Goal: Contribute content: Add original content to the website for others to see

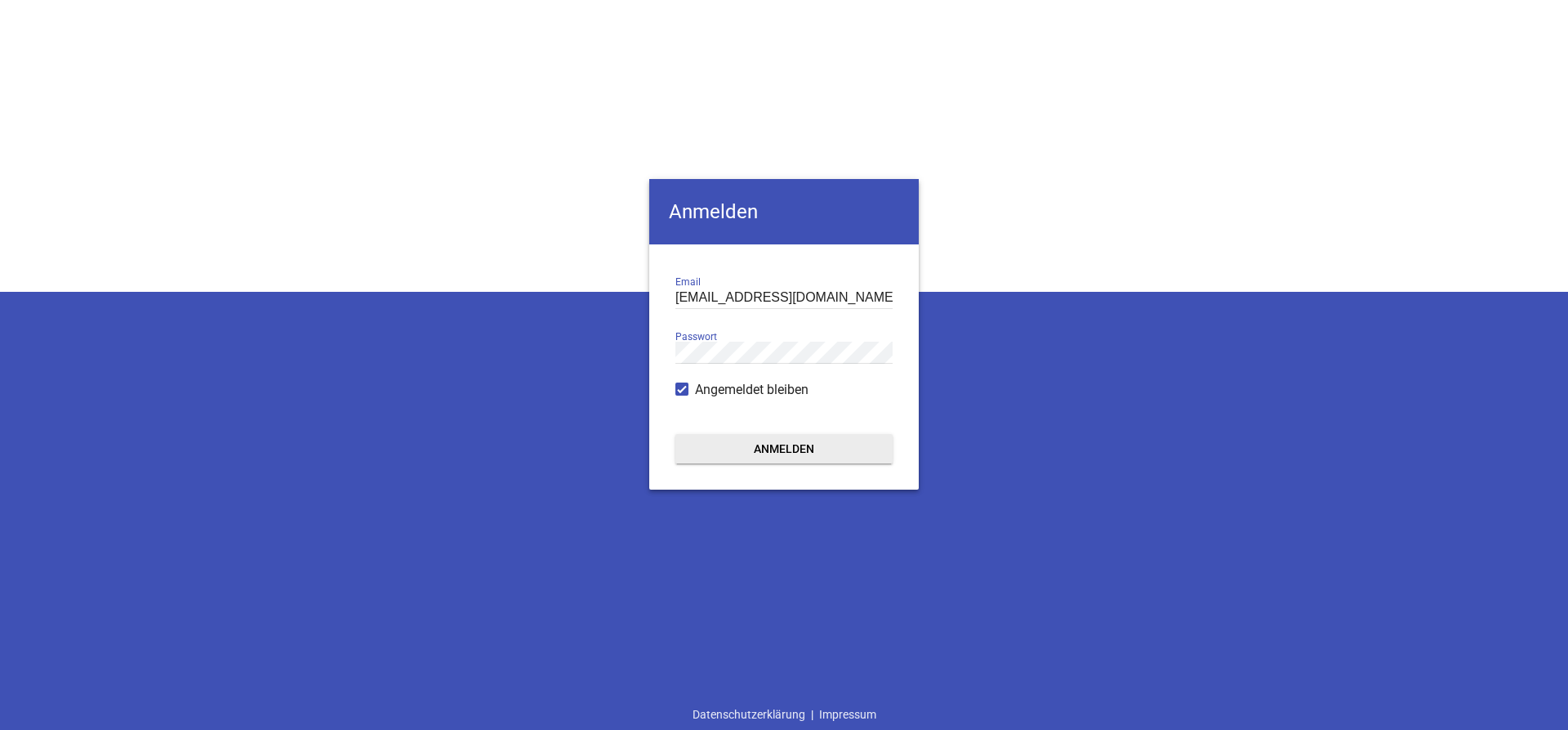
click at [827, 440] on button "Anmelden" at bounding box center [783, 448] width 217 height 30
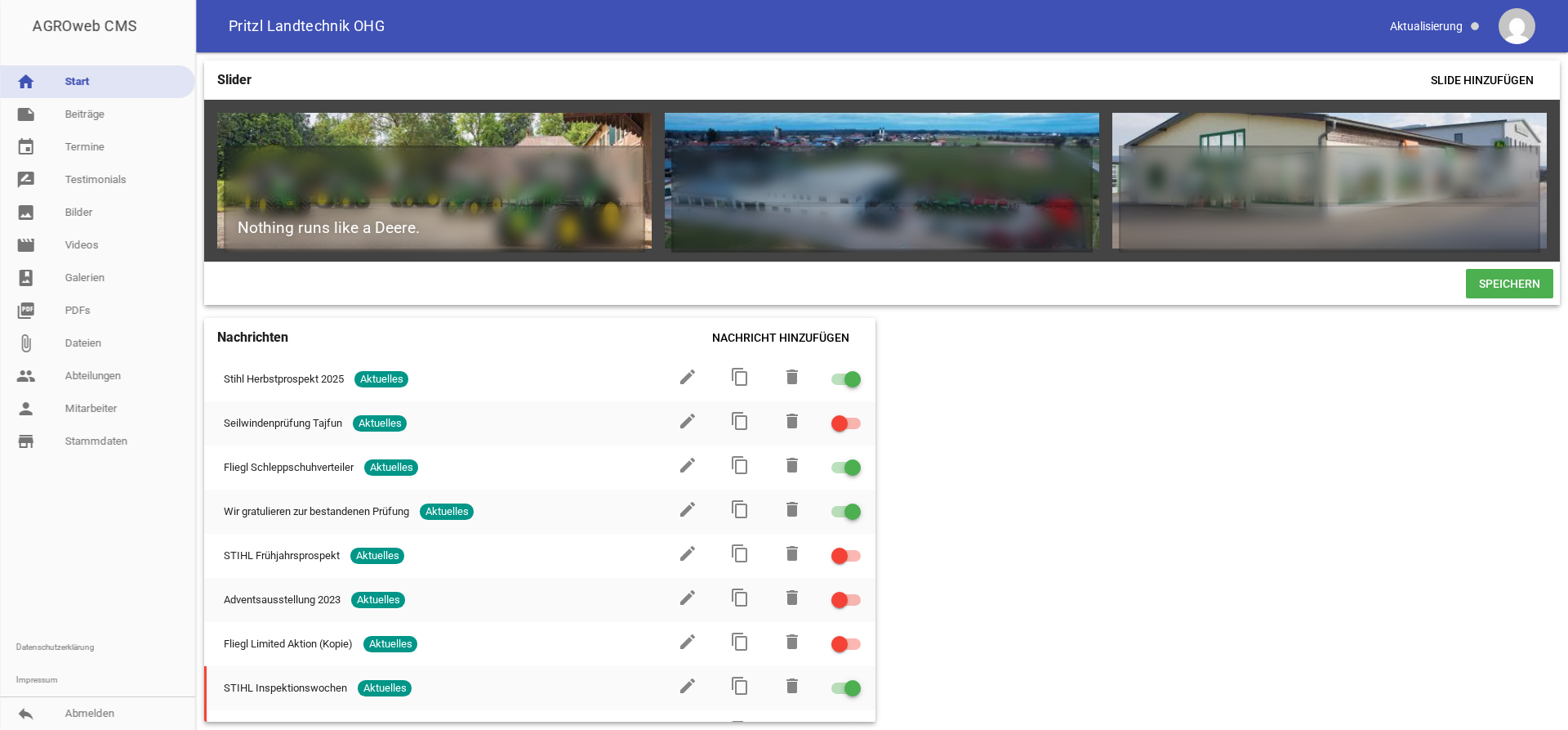
click at [1187, 425] on div "Slider Slide hinzufügen Nothing runs like a Deere. games delete crop image game…" at bounding box center [881, 391] width 1372 height 677
click at [1007, 420] on div "Slider Slide hinzufügen Nothing runs like a Deere. games delete crop image game…" at bounding box center [881, 391] width 1372 height 677
click at [94, 218] on link "image Bilder" at bounding box center [98, 212] width 196 height 32
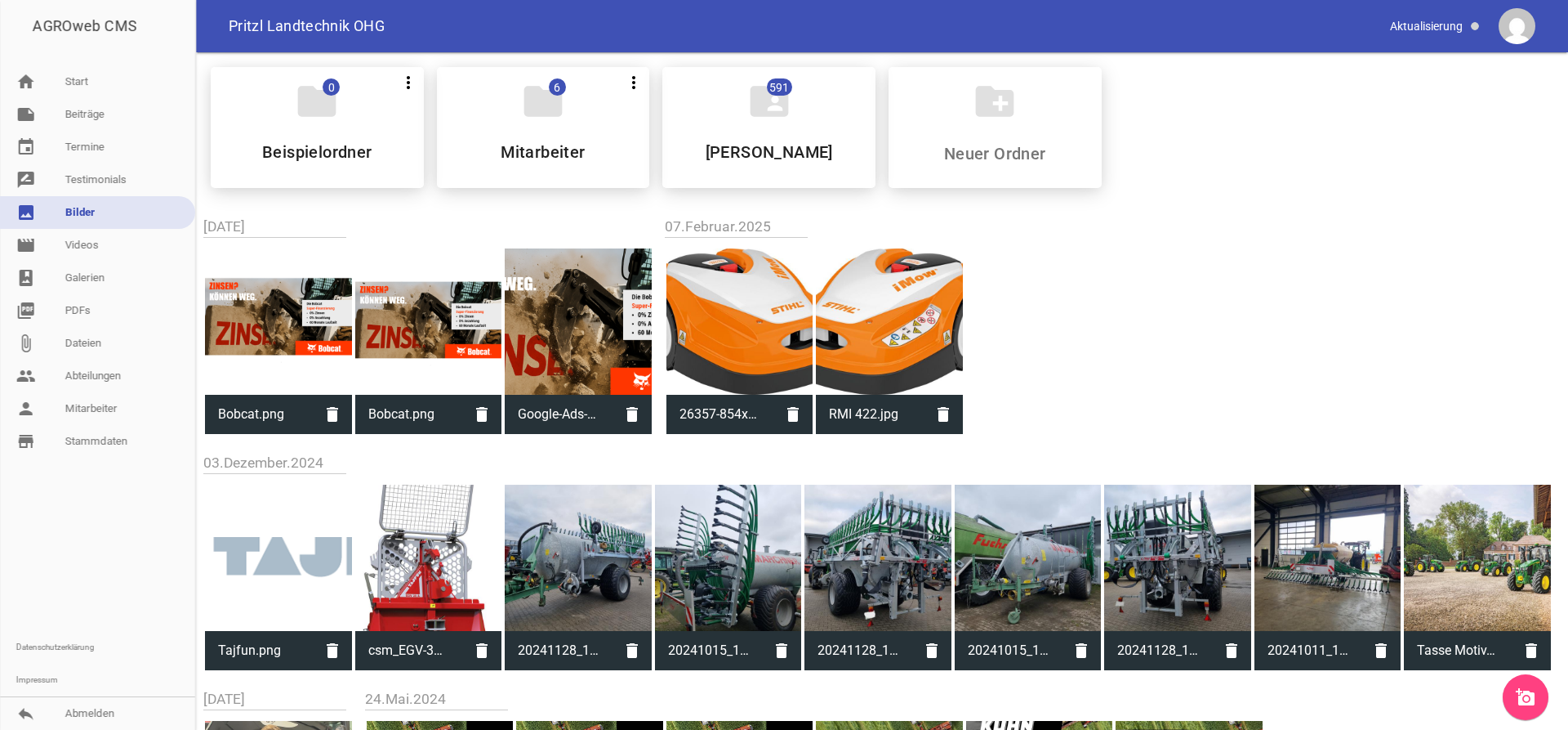
click at [1528, 696] on icon "add_a_photo" at bounding box center [1525, 697] width 20 height 20
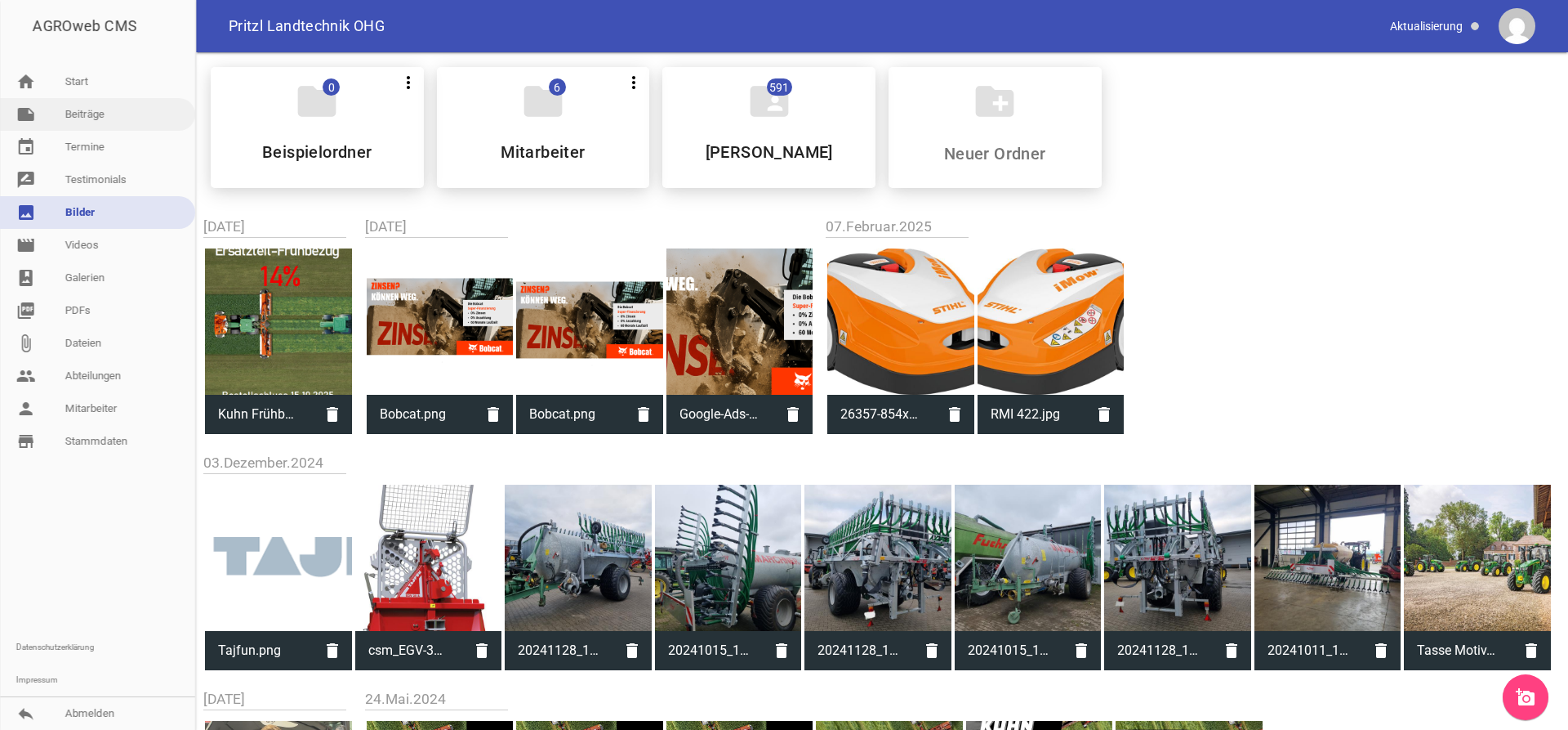
click at [71, 104] on link "note Beiträge" at bounding box center [98, 114] width 196 height 32
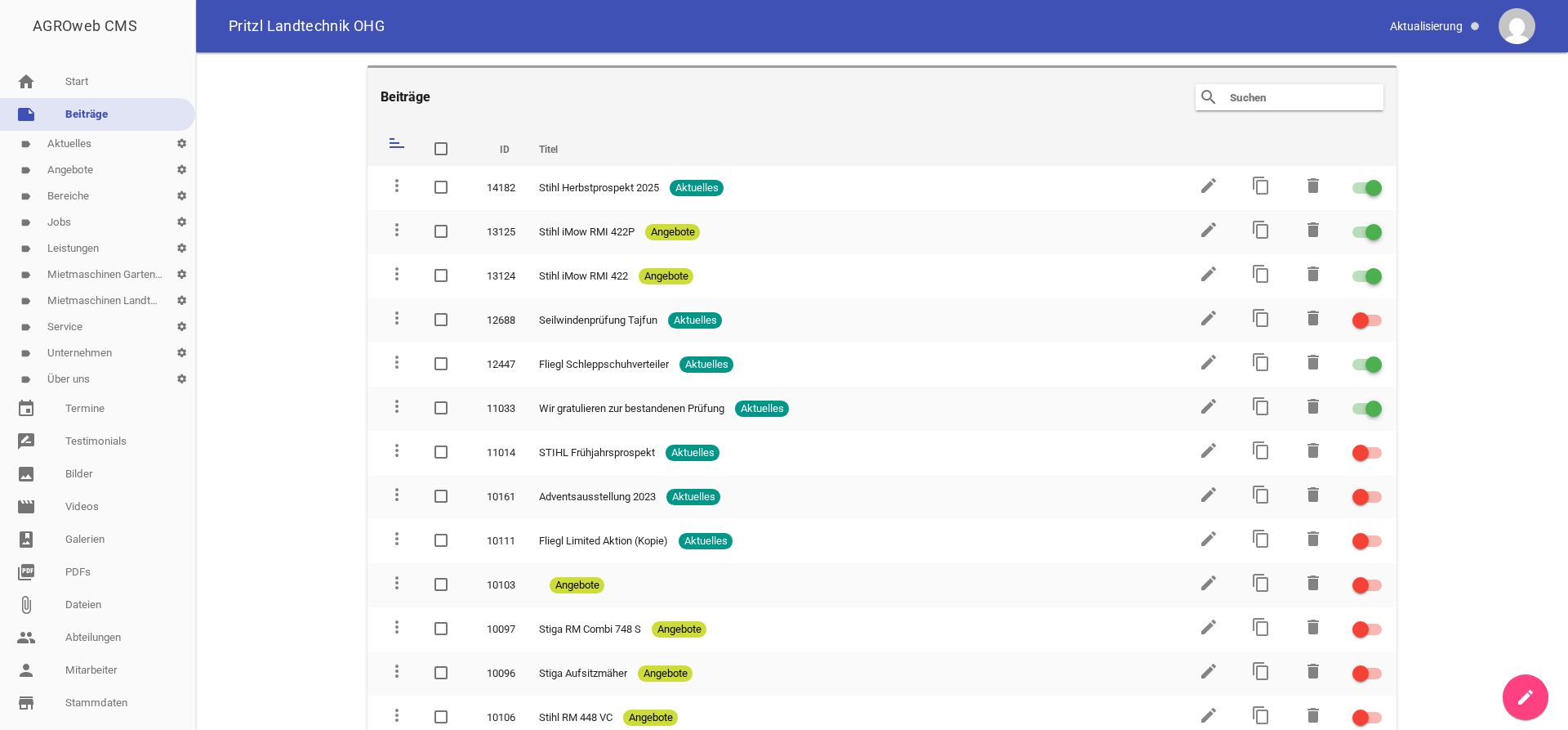
click at [1526, 691] on icon "create" at bounding box center [1525, 697] width 20 height 20
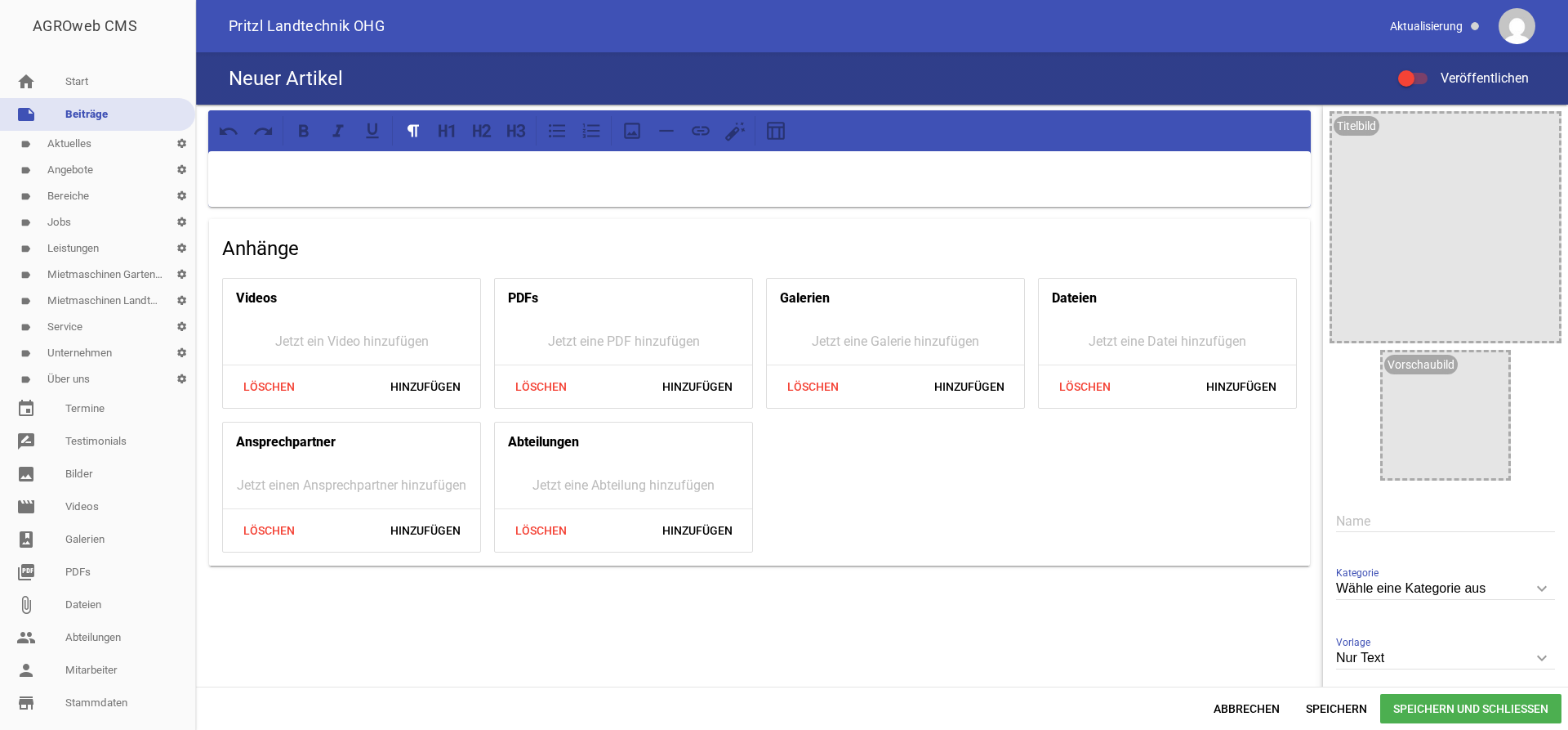
click at [417, 174] on p at bounding box center [759, 172] width 1080 height 20
click at [1383, 523] on input "text" at bounding box center [1445, 521] width 219 height 22
type input "[PERSON_NAME] Ersatzteil-Frühbezug"
click at [1380, 586] on input "Wähle eine Kategorie aus" at bounding box center [1445, 589] width 219 height 22
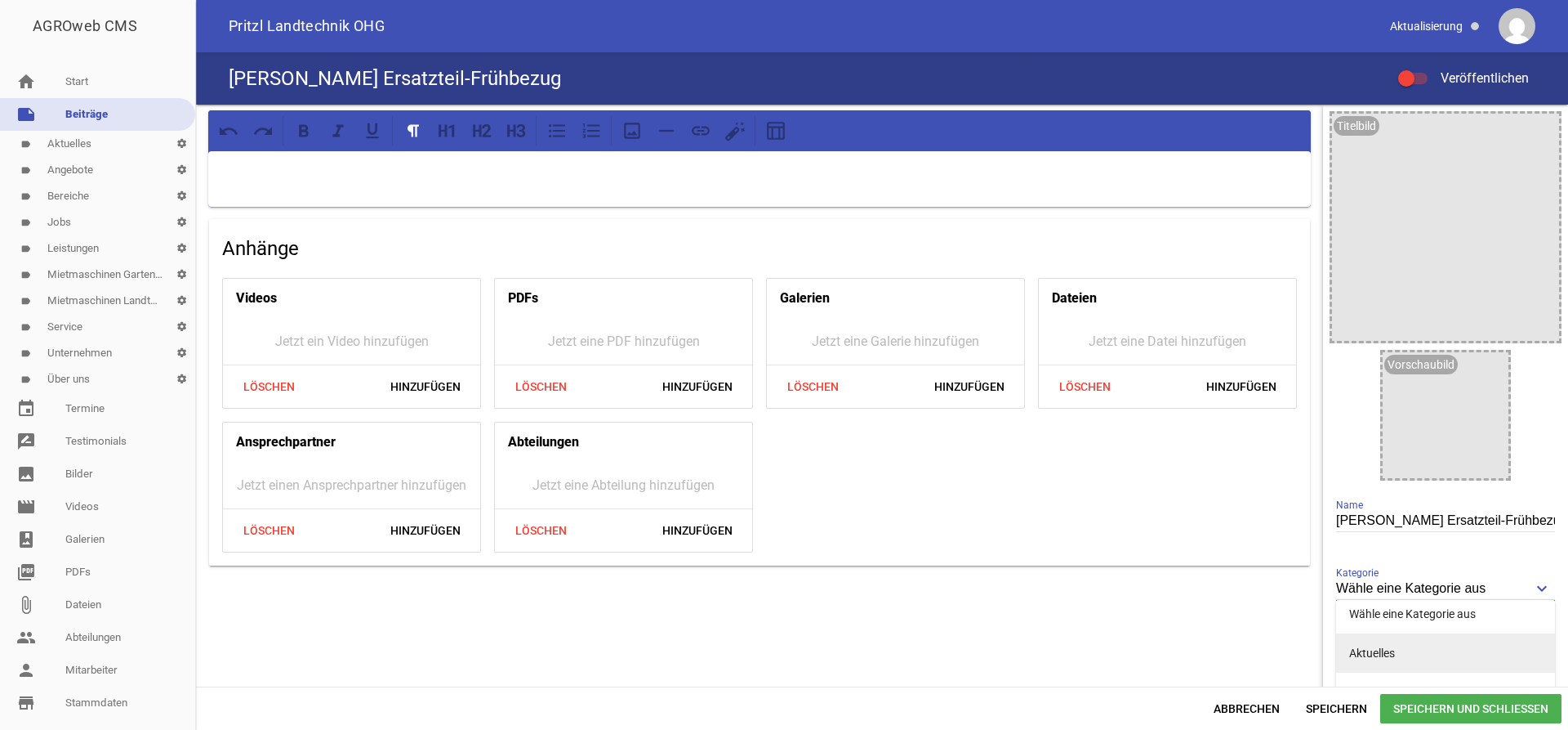
scroll to position [28, 0]
click at [1385, 637] on li "Aktuelles" at bounding box center [1445, 637] width 219 height 39
type input "Aktuelles"
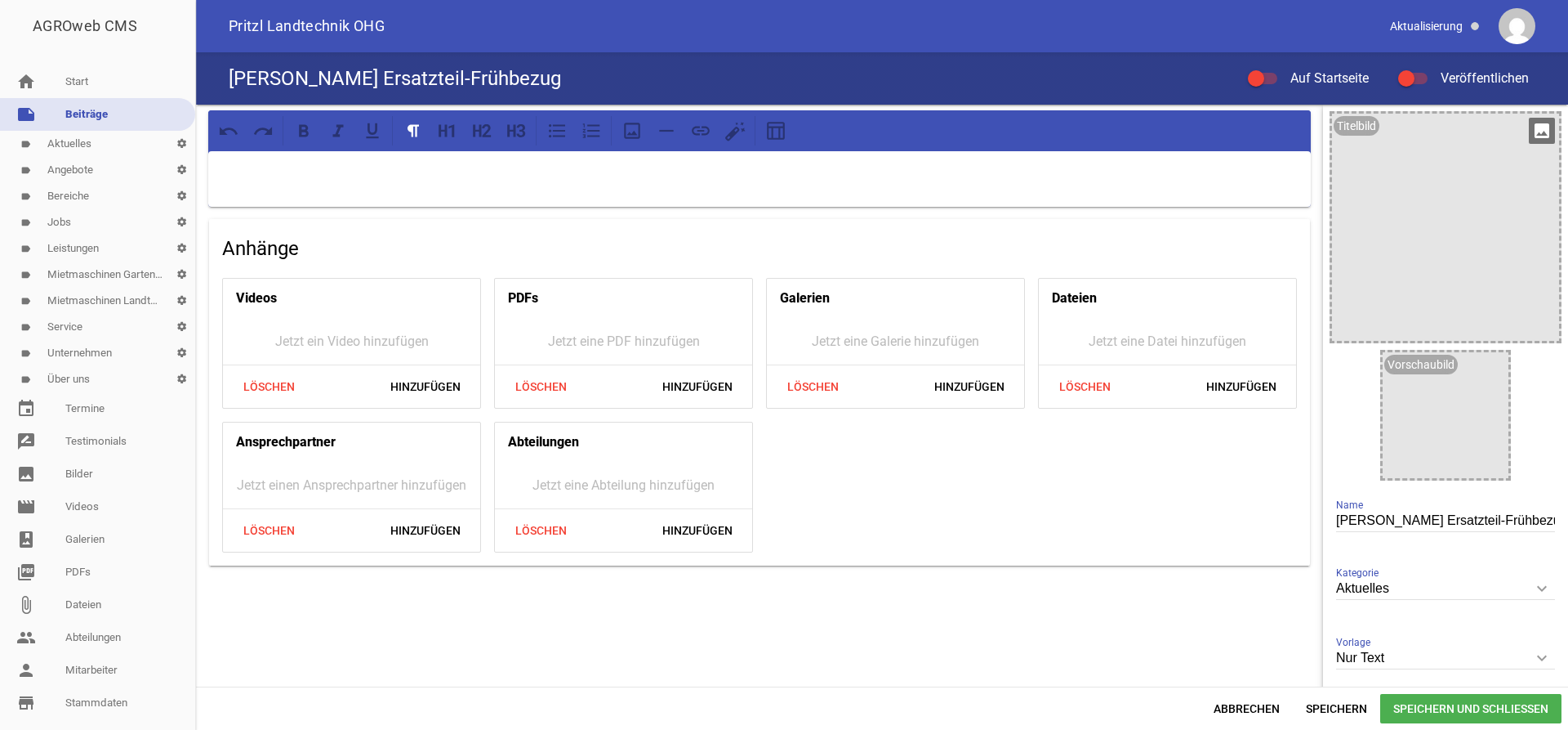
click at [1542, 126] on icon "image" at bounding box center [1542, 130] width 26 height 26
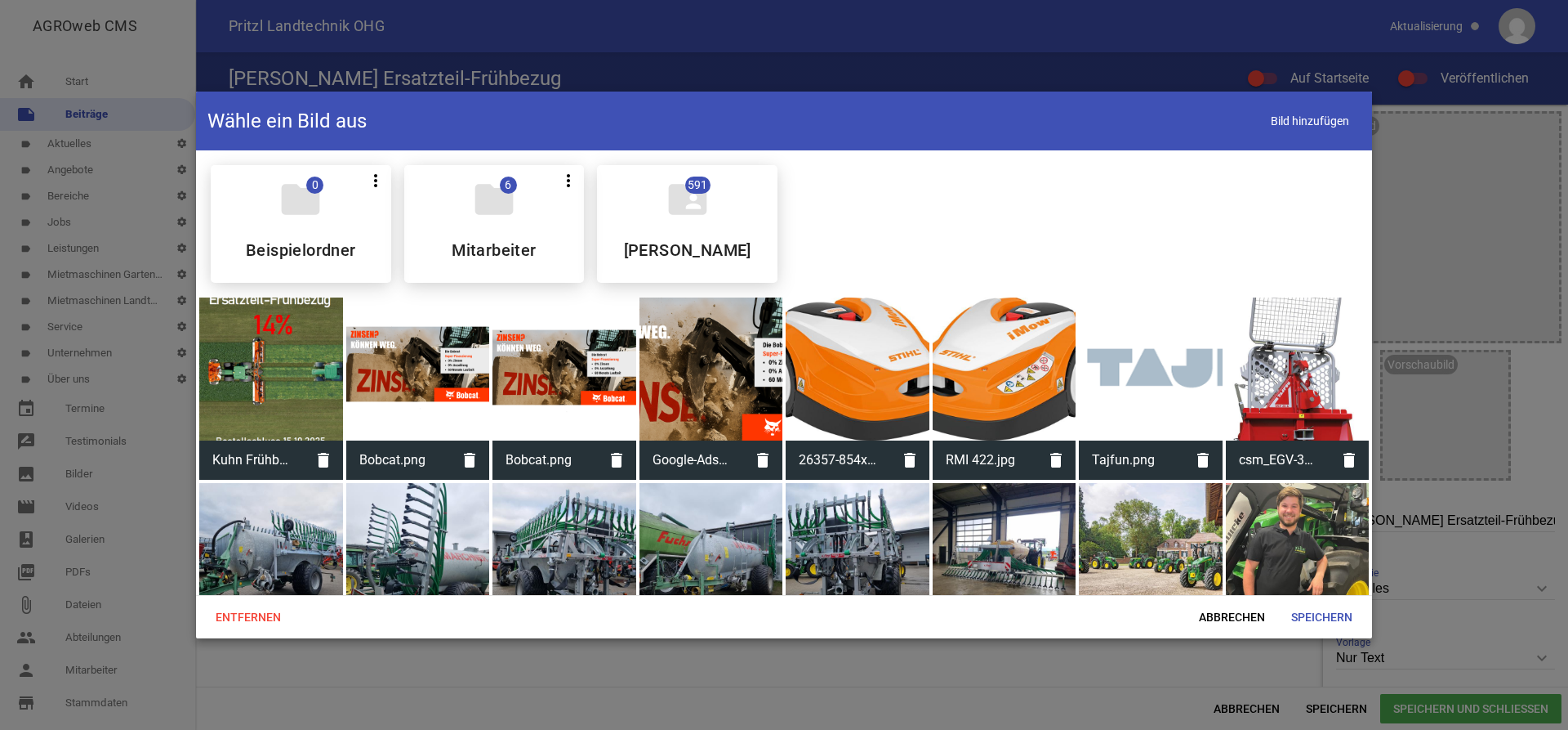
click at [282, 354] on div at bounding box center [270, 369] width 144 height 144
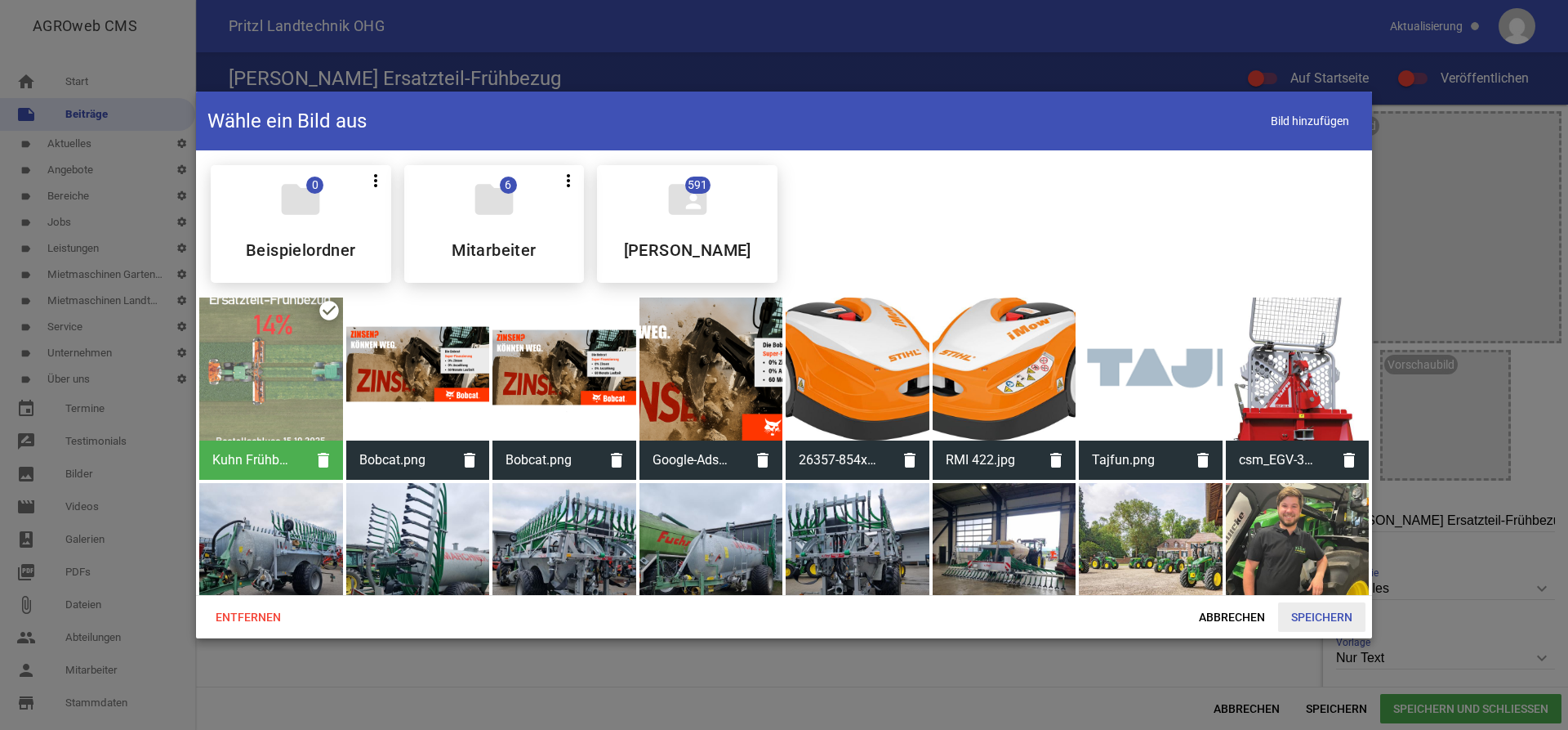
click at [1313, 623] on span "Speichern" at bounding box center [1321, 617] width 88 height 30
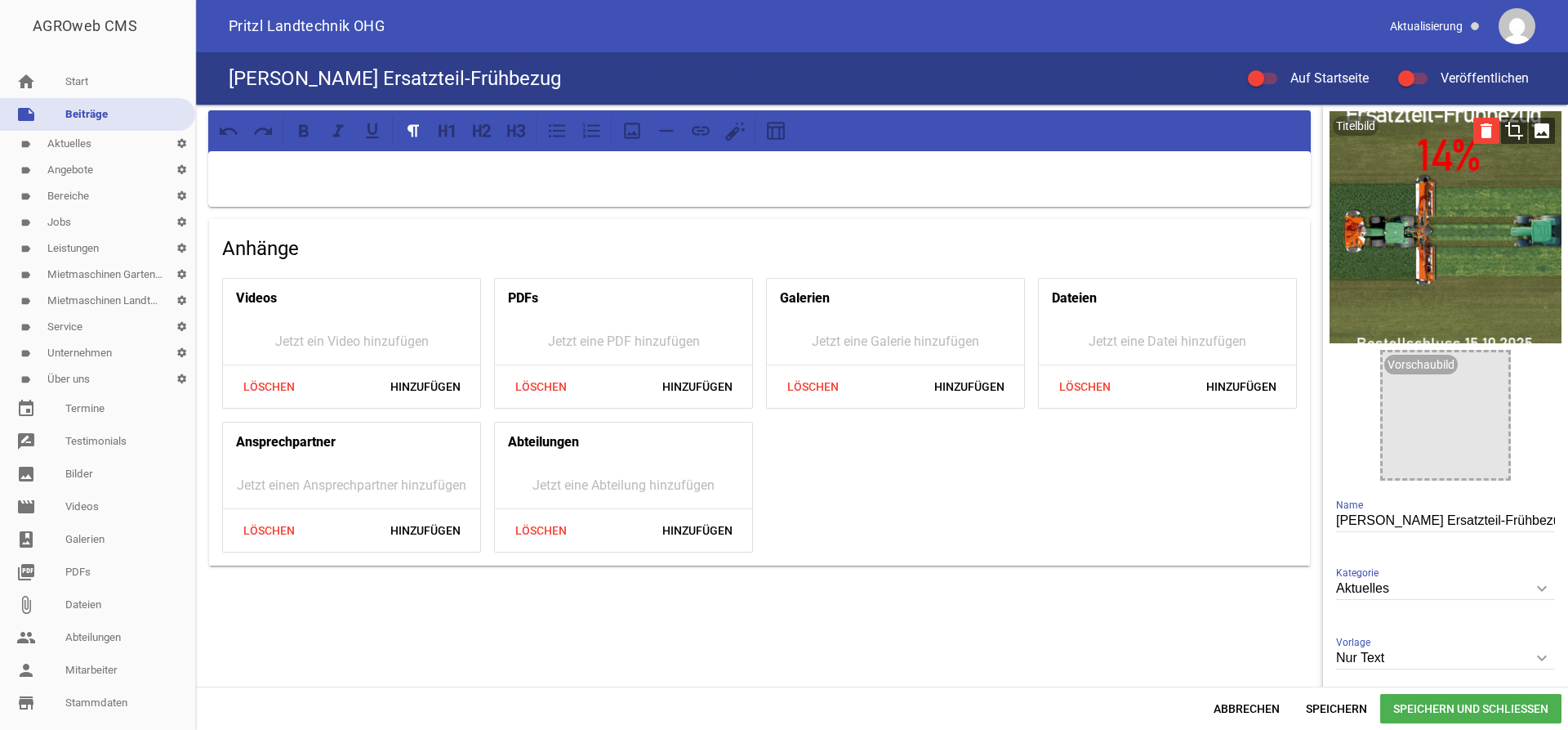
click at [1487, 134] on icon "delete" at bounding box center [1486, 130] width 26 height 26
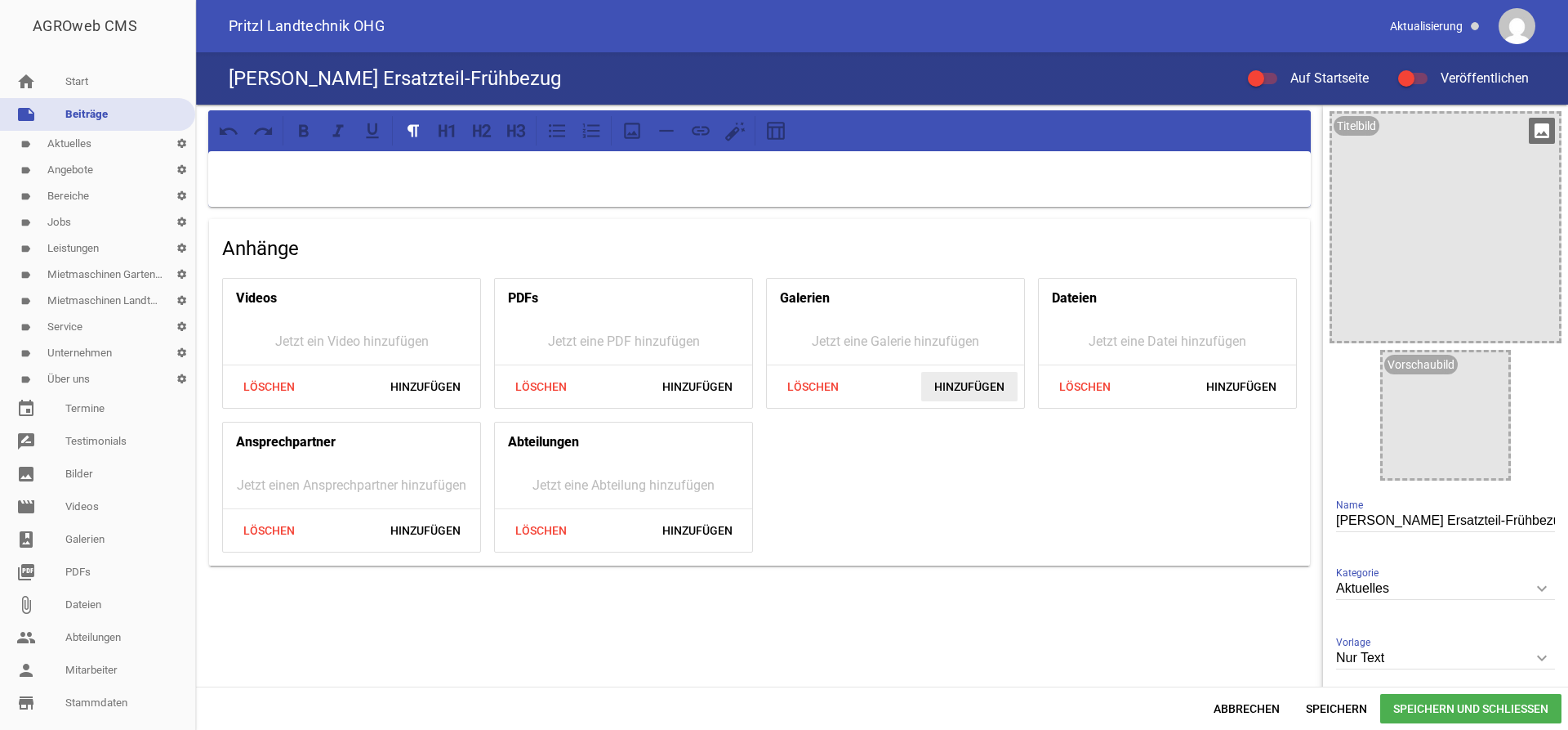
click at [951, 384] on span "Hinzufügen" at bounding box center [969, 386] width 96 height 30
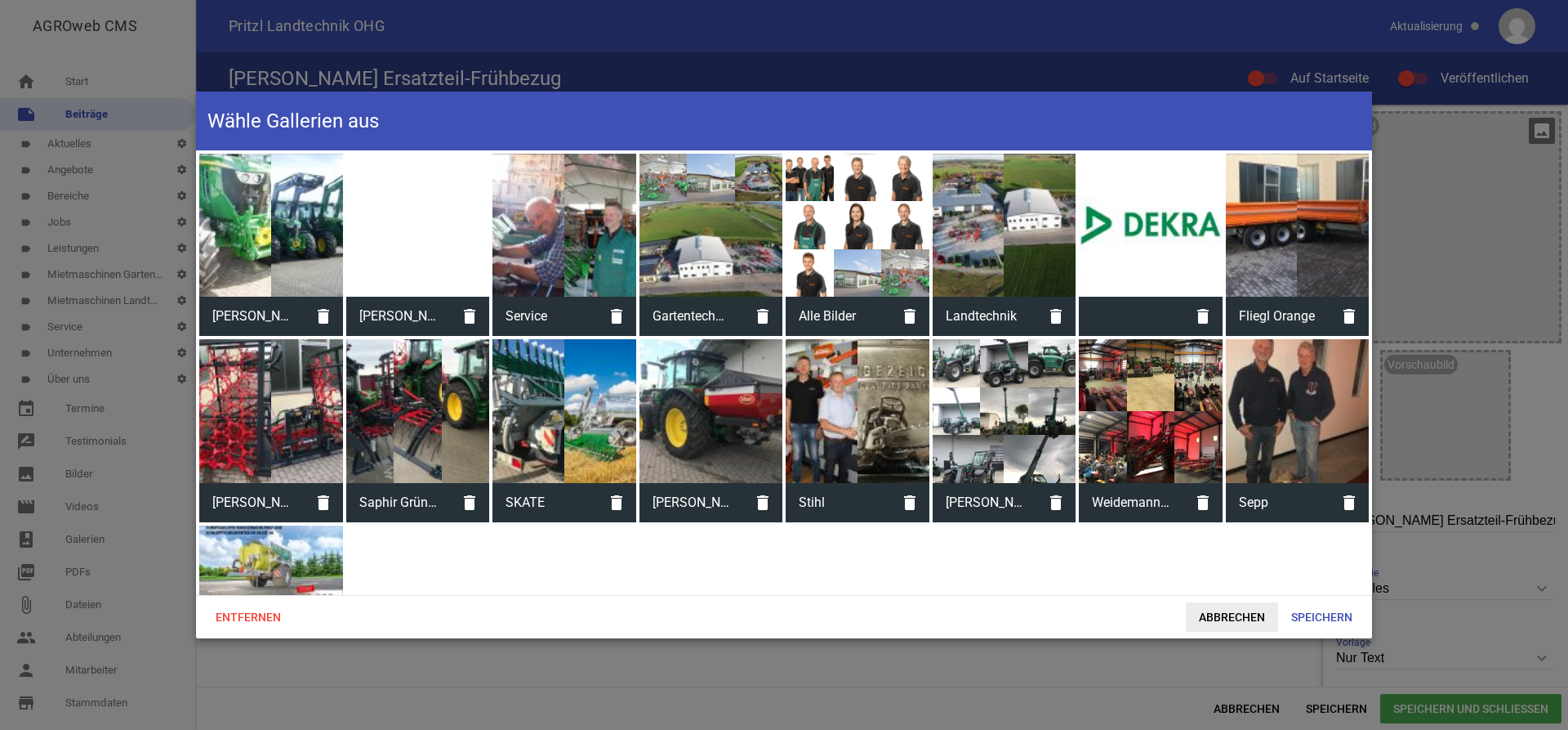
click at [1225, 619] on span "Abbrechen" at bounding box center [1231, 617] width 93 height 30
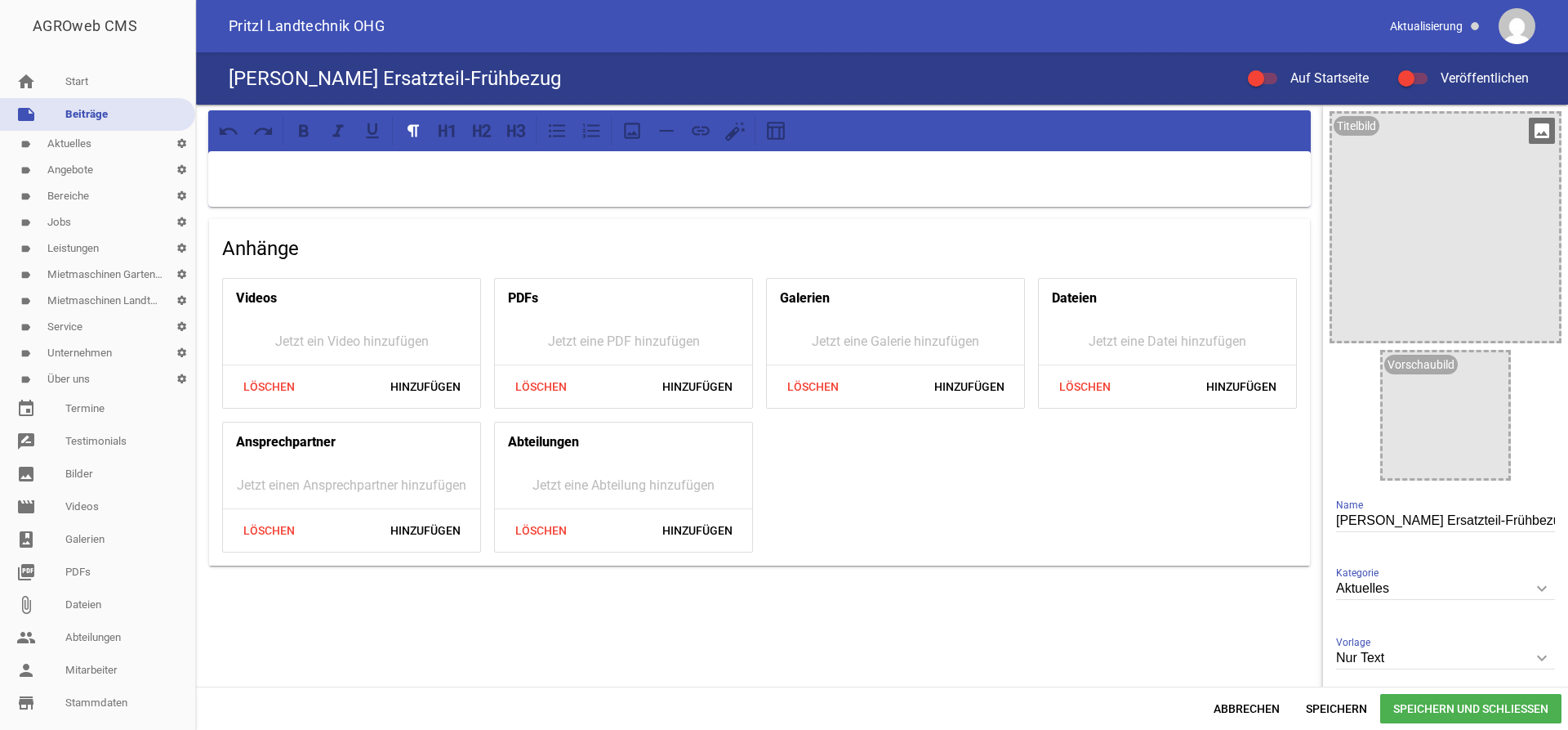
click at [251, 157] on div at bounding box center [759, 179] width 1103 height 55
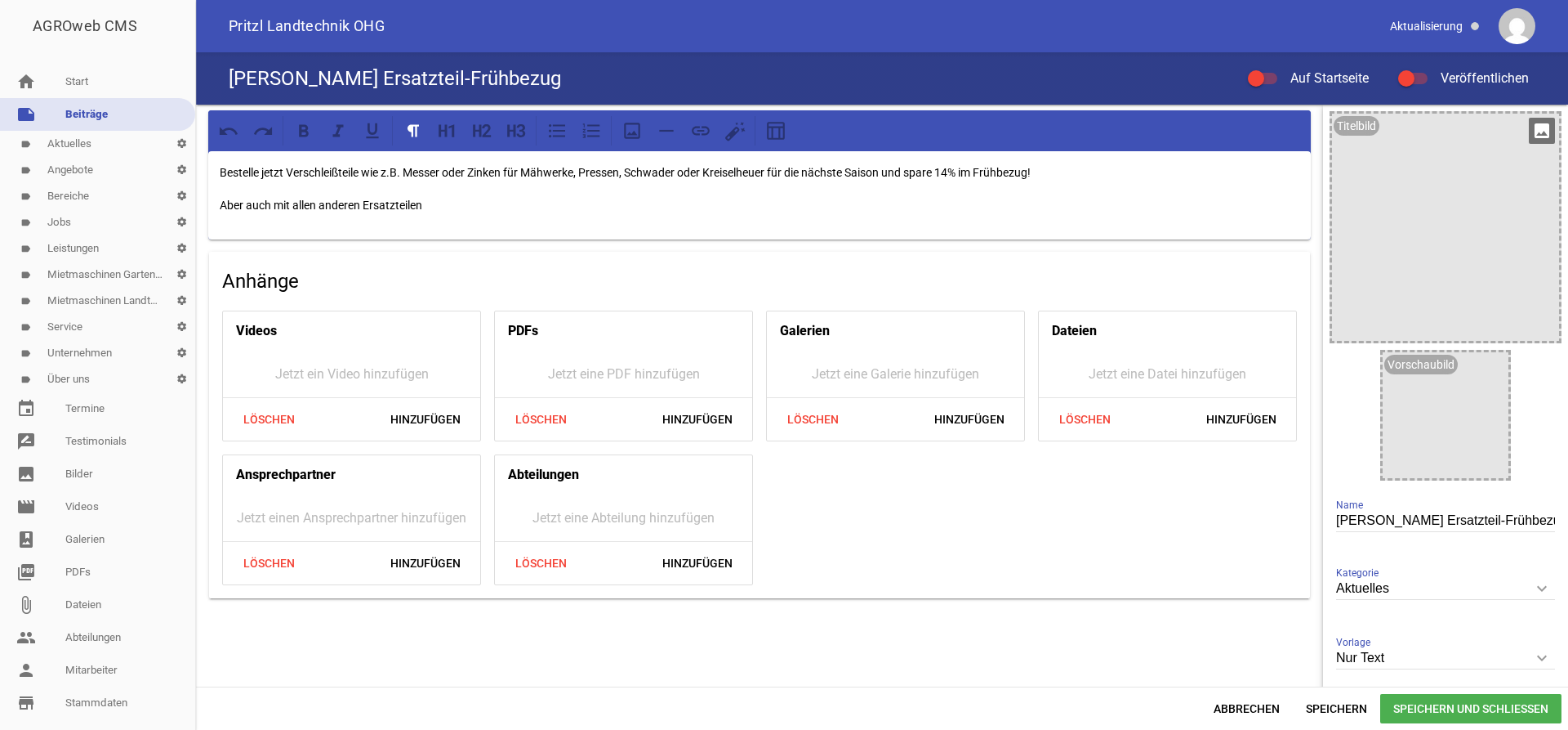
click at [362, 200] on p "Aber auch mit allen anderen Ersatzteilen" at bounding box center [759, 205] width 1080 height 20
click at [497, 206] on p "Aber auch mit allen anderen Kuhn-Ersatzteilen" at bounding box center [759, 205] width 1080 height 20
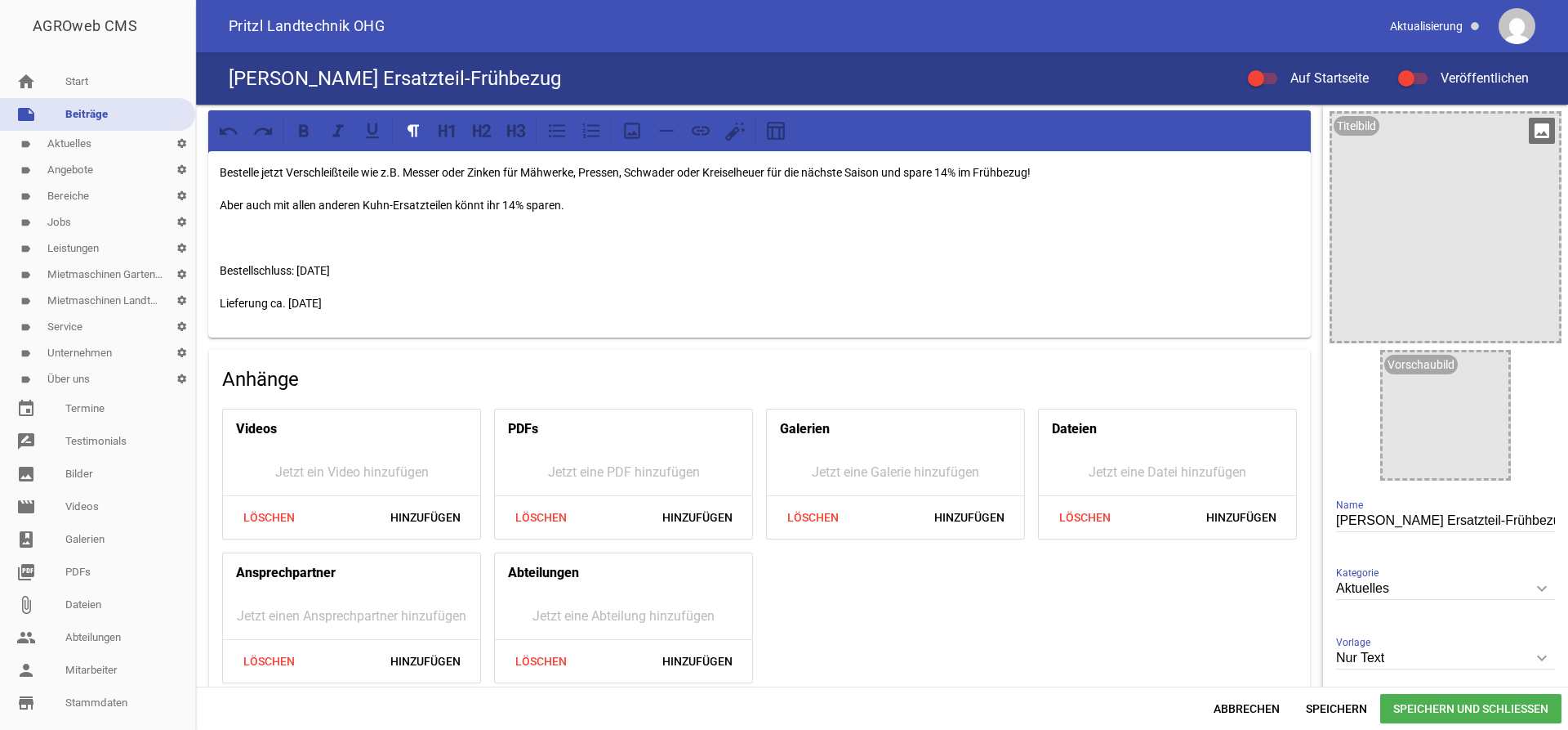
click at [1352, 117] on div "Titelbild" at bounding box center [1356, 125] width 46 height 20
click at [1537, 134] on icon "image" at bounding box center [1542, 130] width 26 height 26
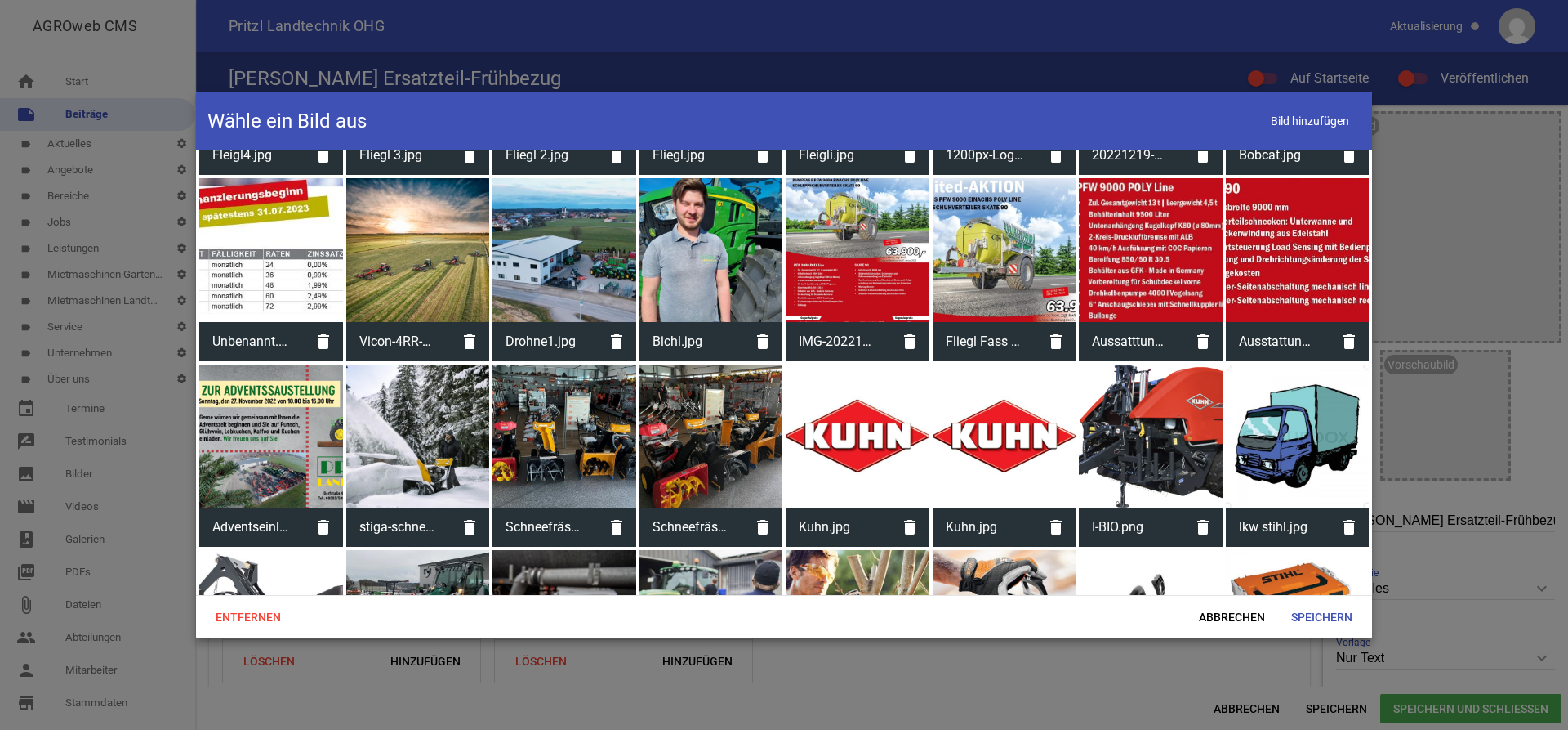
scroll to position [1439, 0]
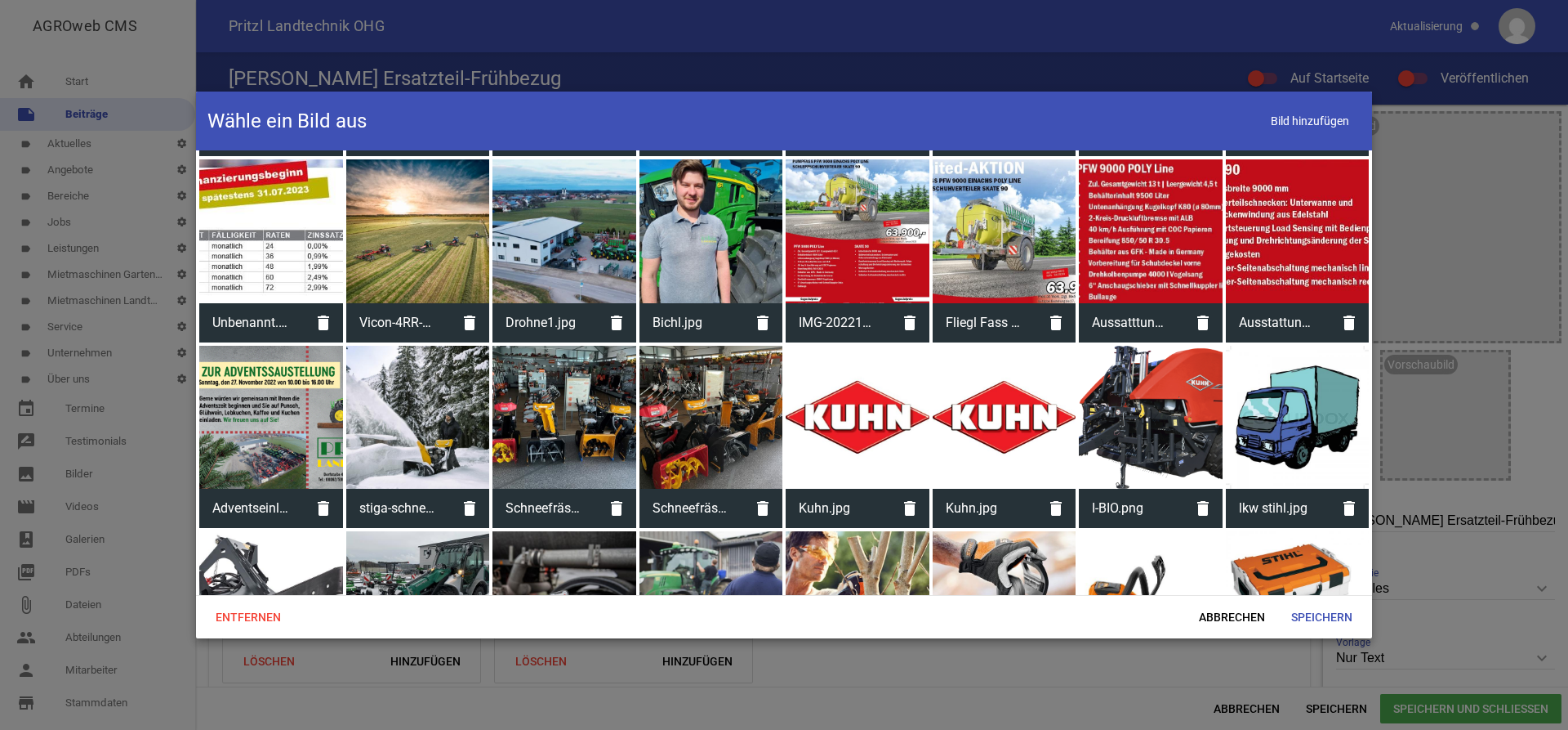
click at [821, 439] on div at bounding box center [857, 417] width 144 height 144
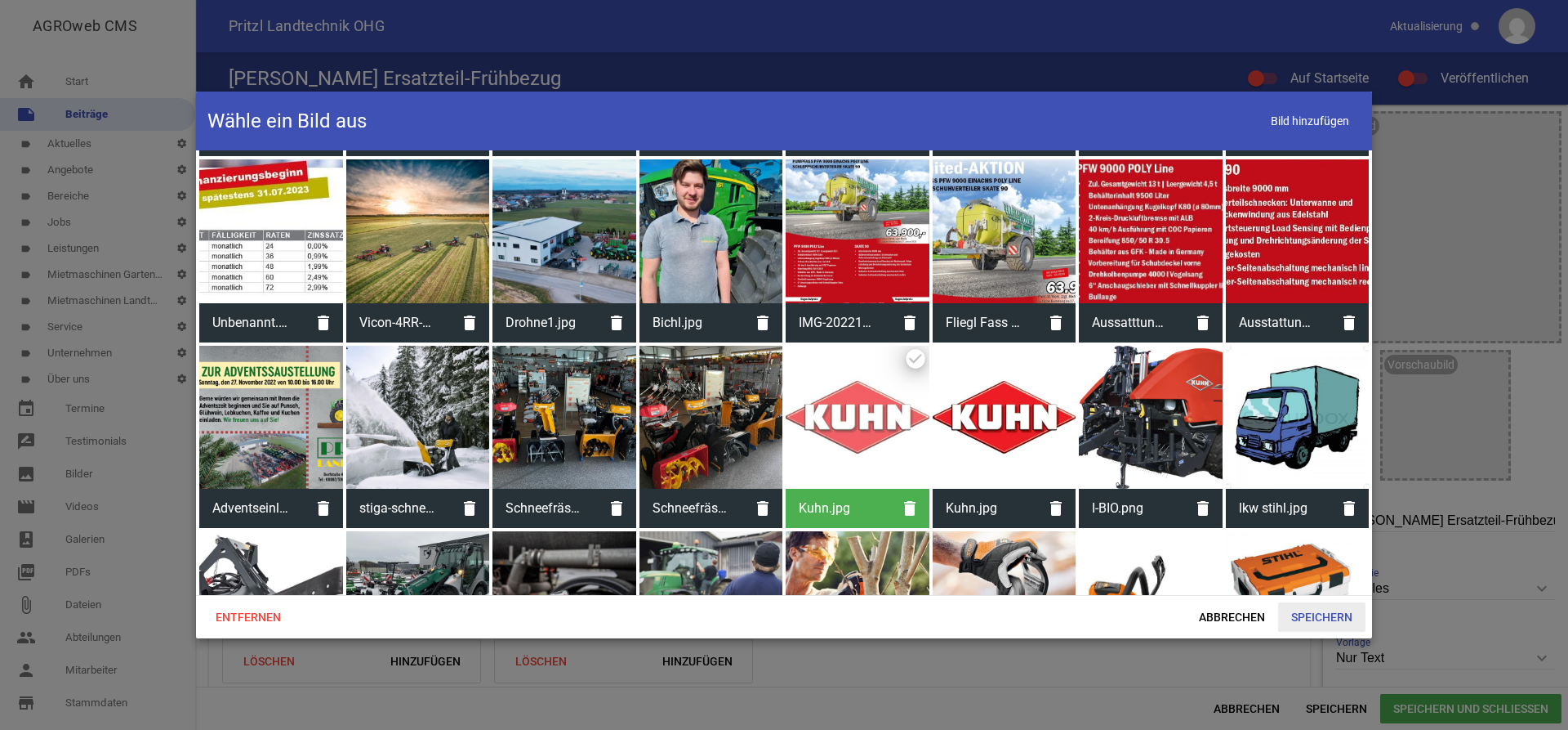
click at [1315, 608] on span "Speichern" at bounding box center [1321, 617] width 88 height 30
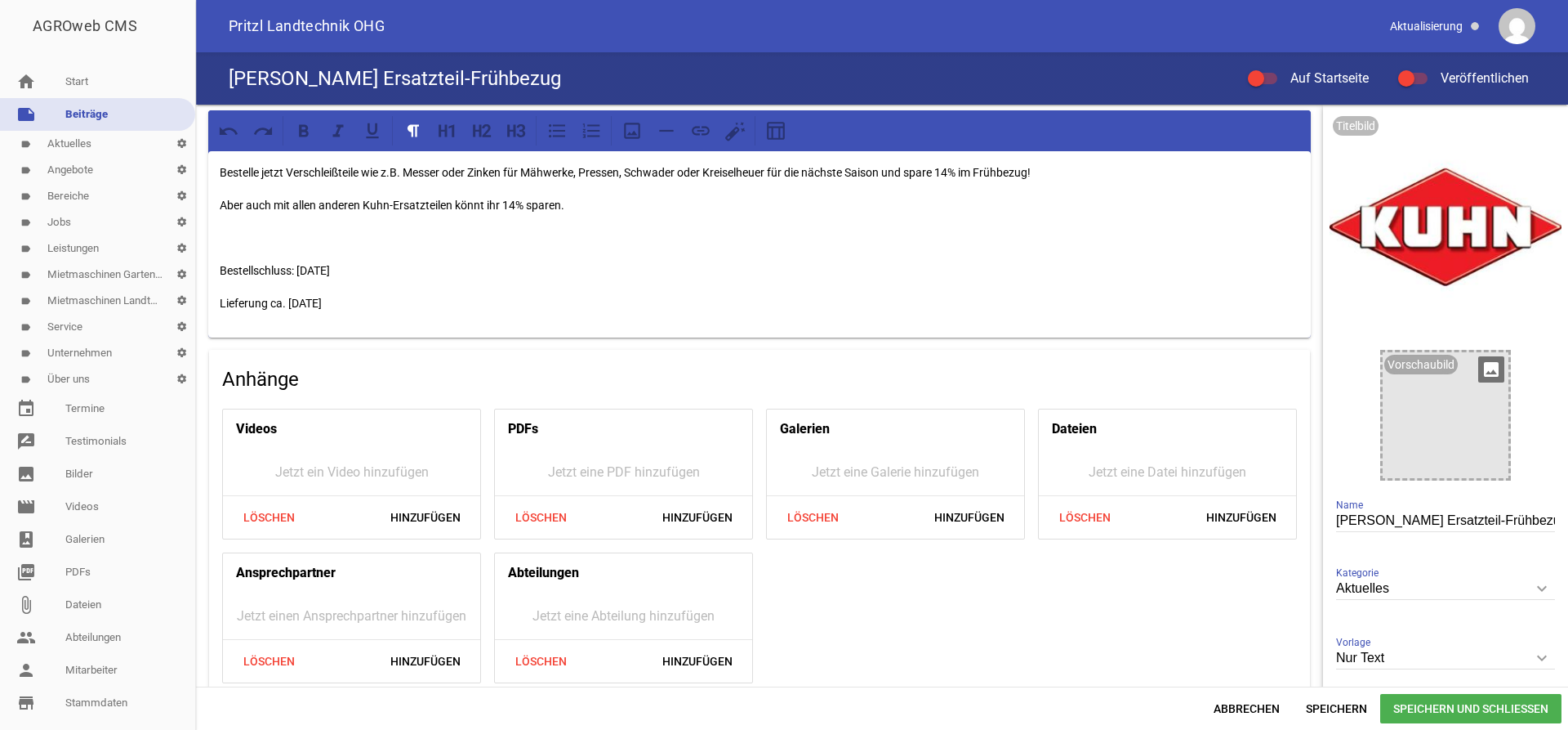
click at [1491, 369] on icon "image" at bounding box center [1491, 369] width 26 height 26
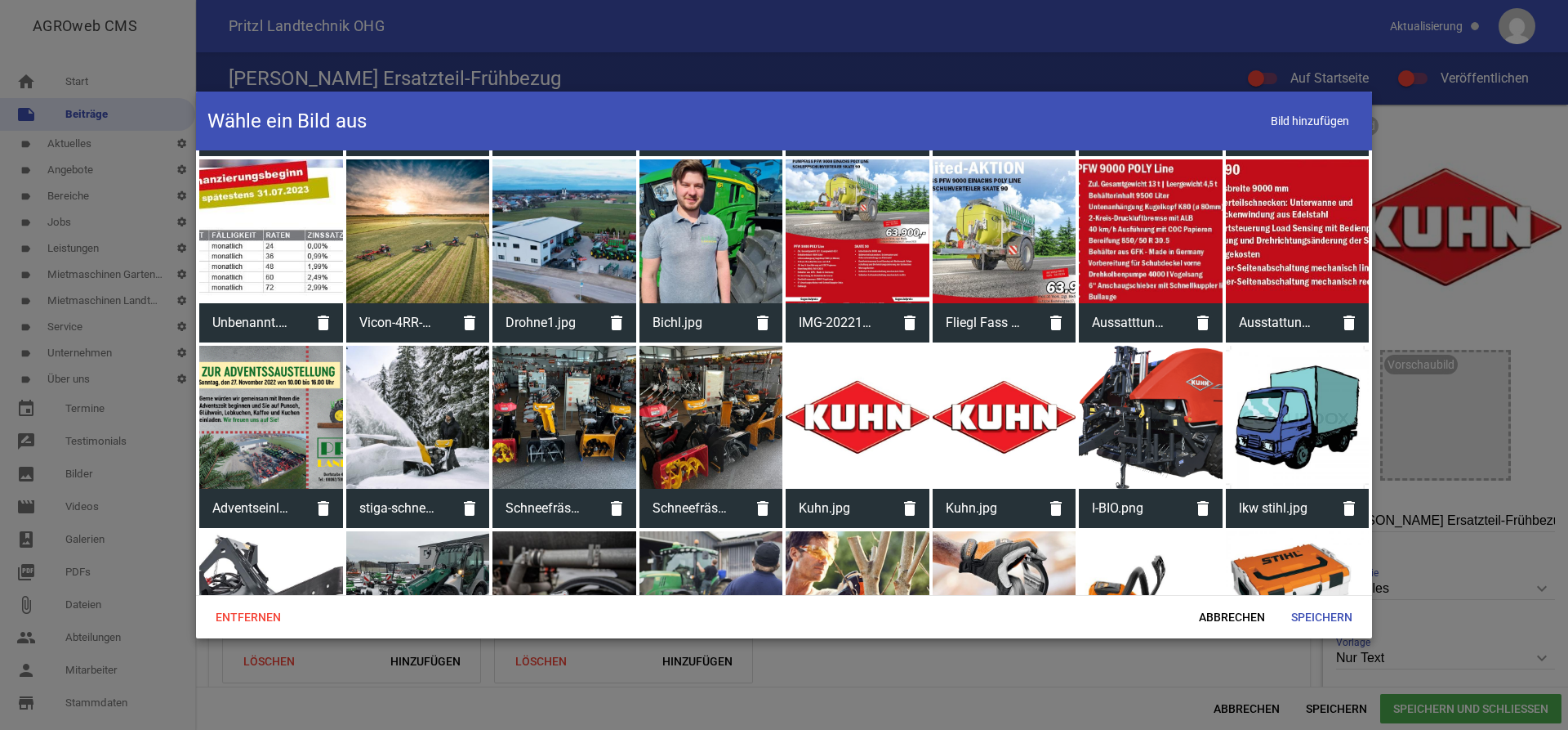
click at [828, 419] on div at bounding box center [857, 417] width 144 height 144
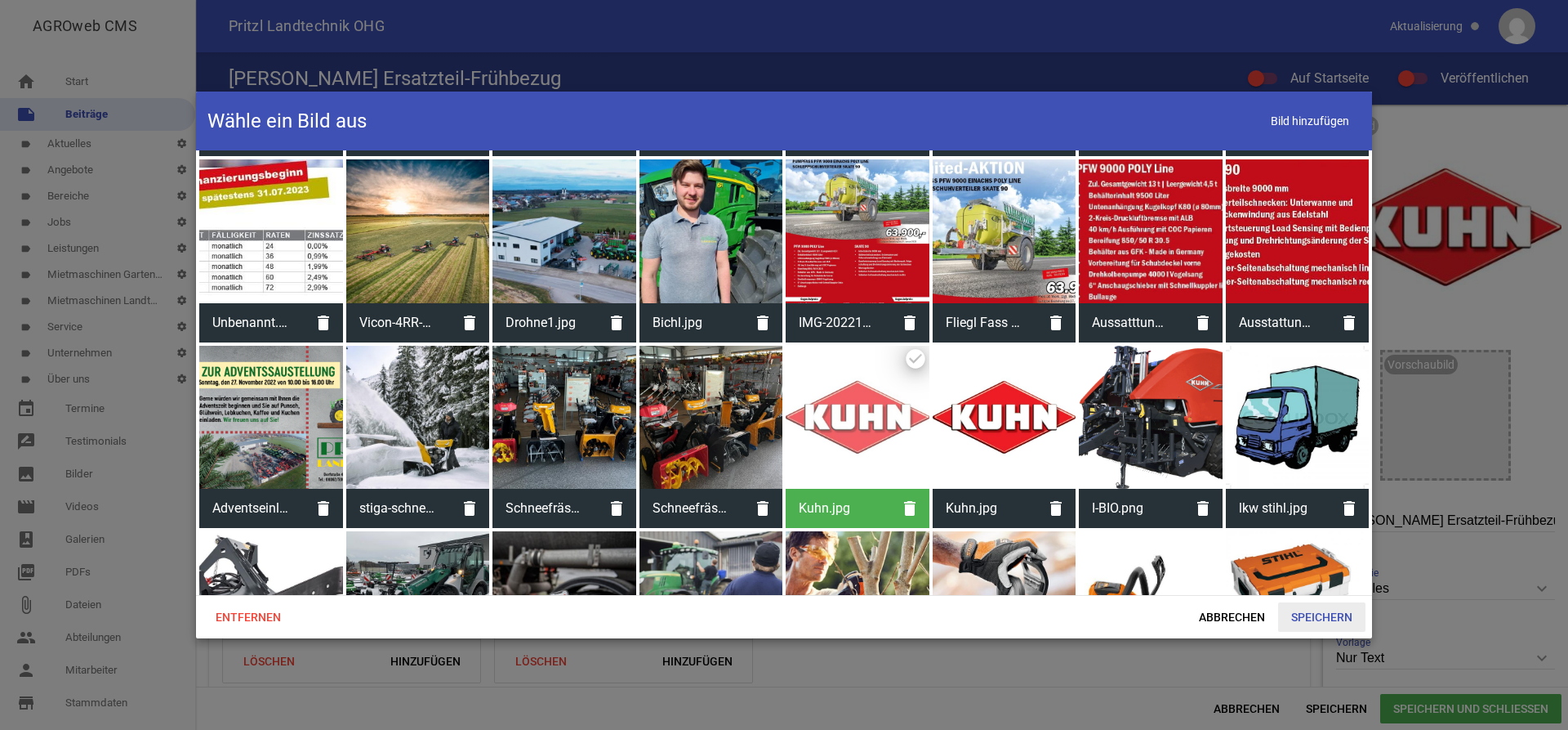
click at [1293, 613] on span "Speichern" at bounding box center [1321, 617] width 88 height 30
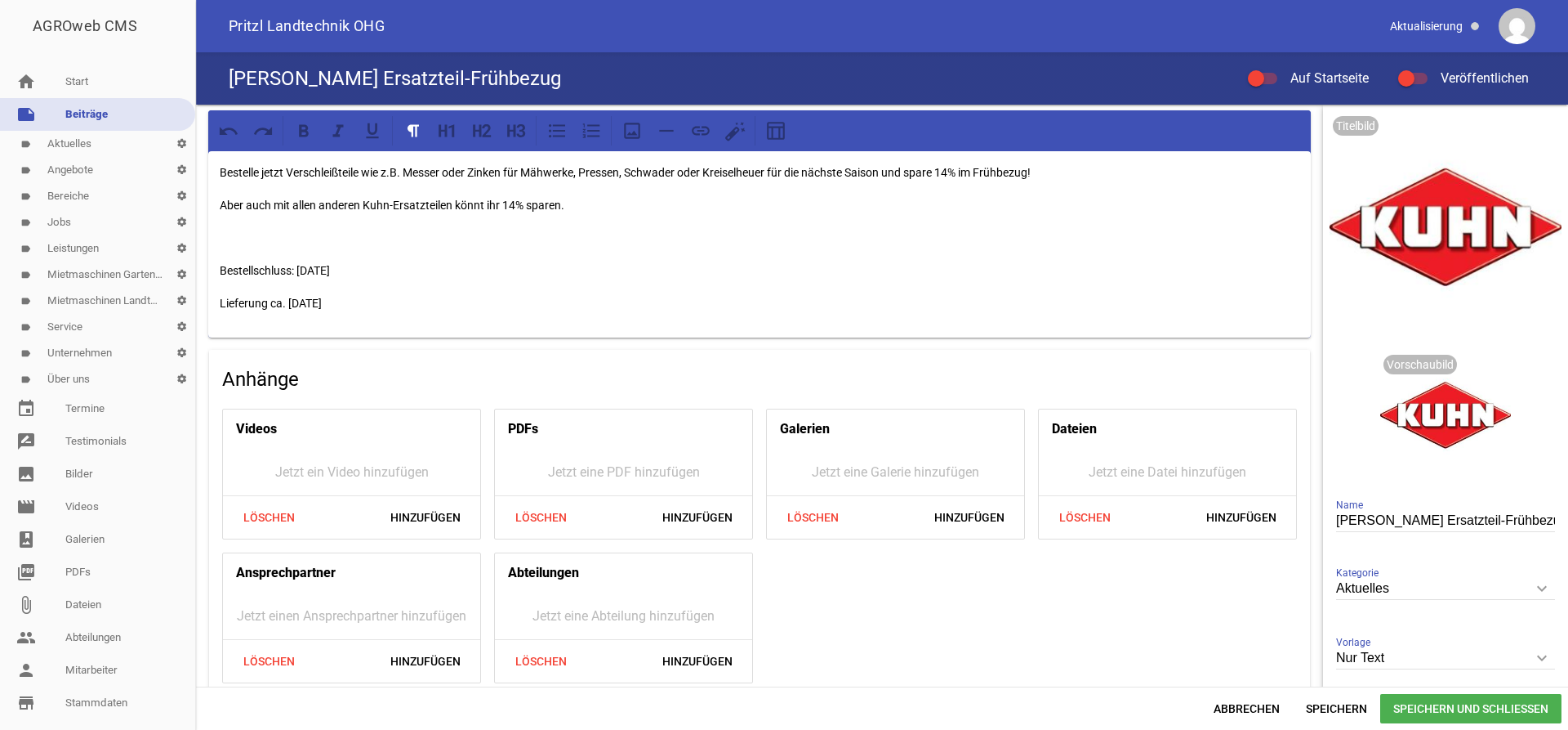
click at [215, 171] on div "Bestelle jetzt Verschleißteile wie z.B. Messer oder Zinken für Mähwerke, Presse…" at bounding box center [759, 244] width 1103 height 186
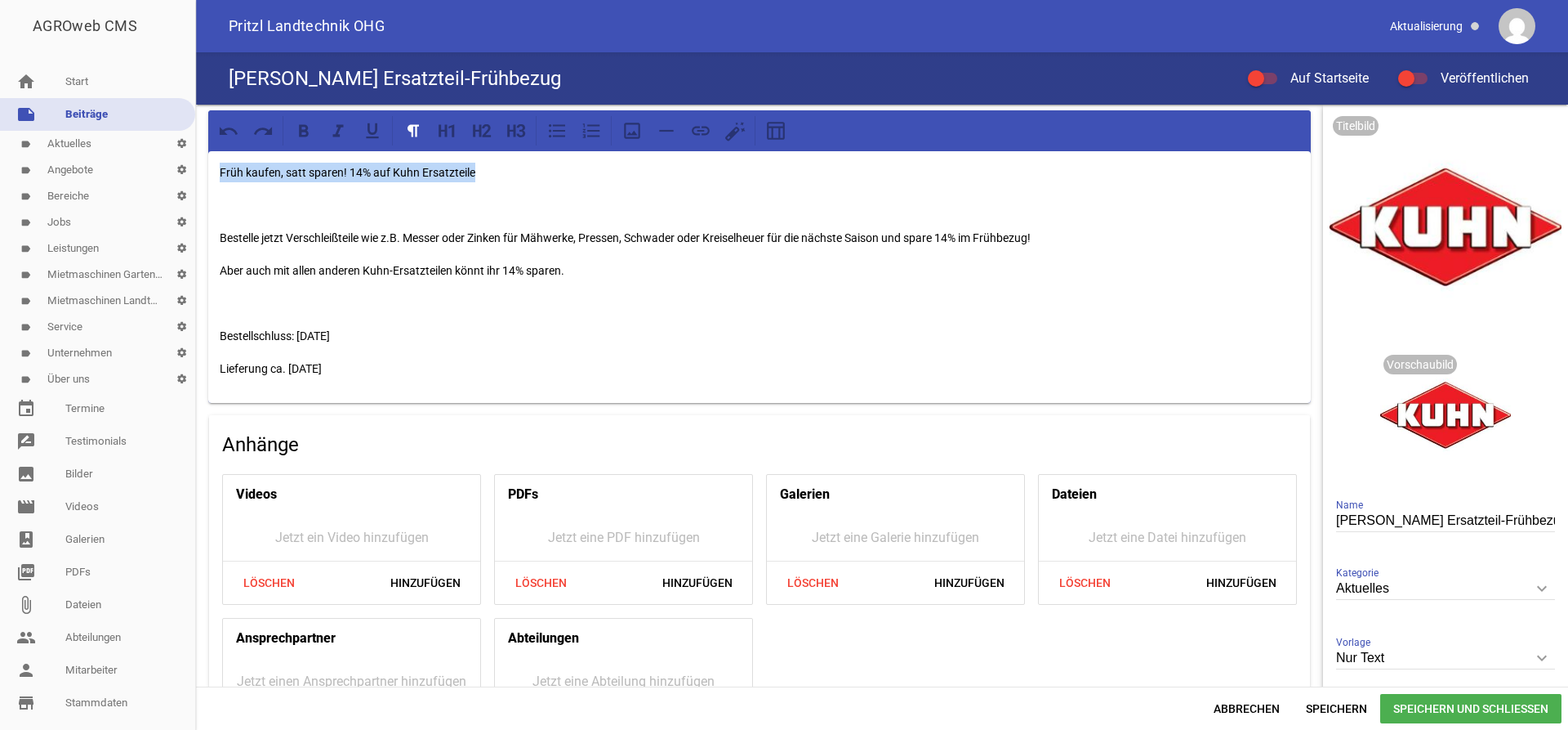
drag, startPoint x: 481, startPoint y: 181, endPoint x: 207, endPoint y: 168, distance: 274.3
click at [207, 168] on div "Früh kaufen, satt sparen! 14% auf [PERSON_NAME] Ersatzteile Bestelle jetzt Vers…" at bounding box center [758, 436] width 1127 height 664
click at [447, 134] on icon at bounding box center [447, 130] width 21 height 21
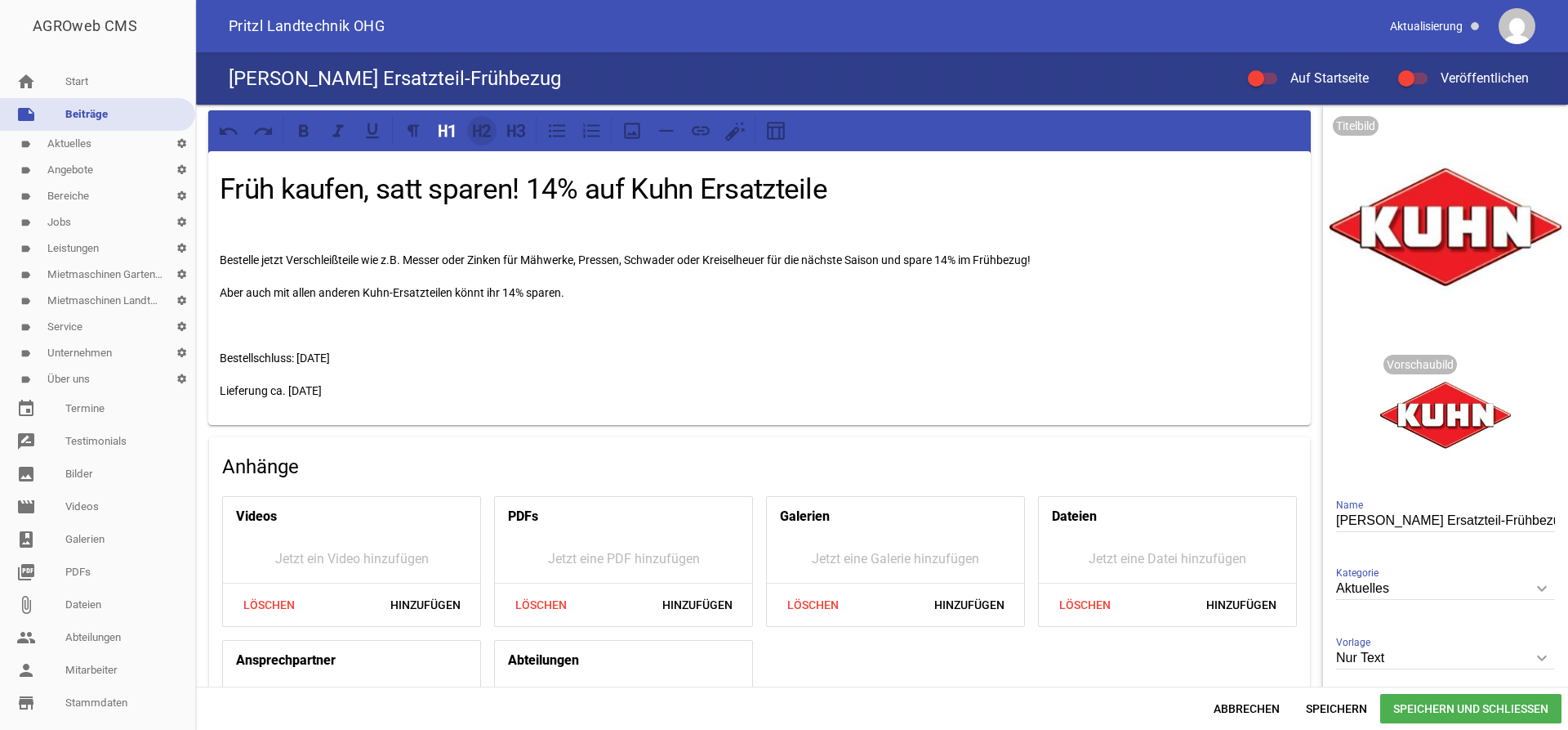
click at [491, 134] on icon at bounding box center [481, 130] width 21 height 21
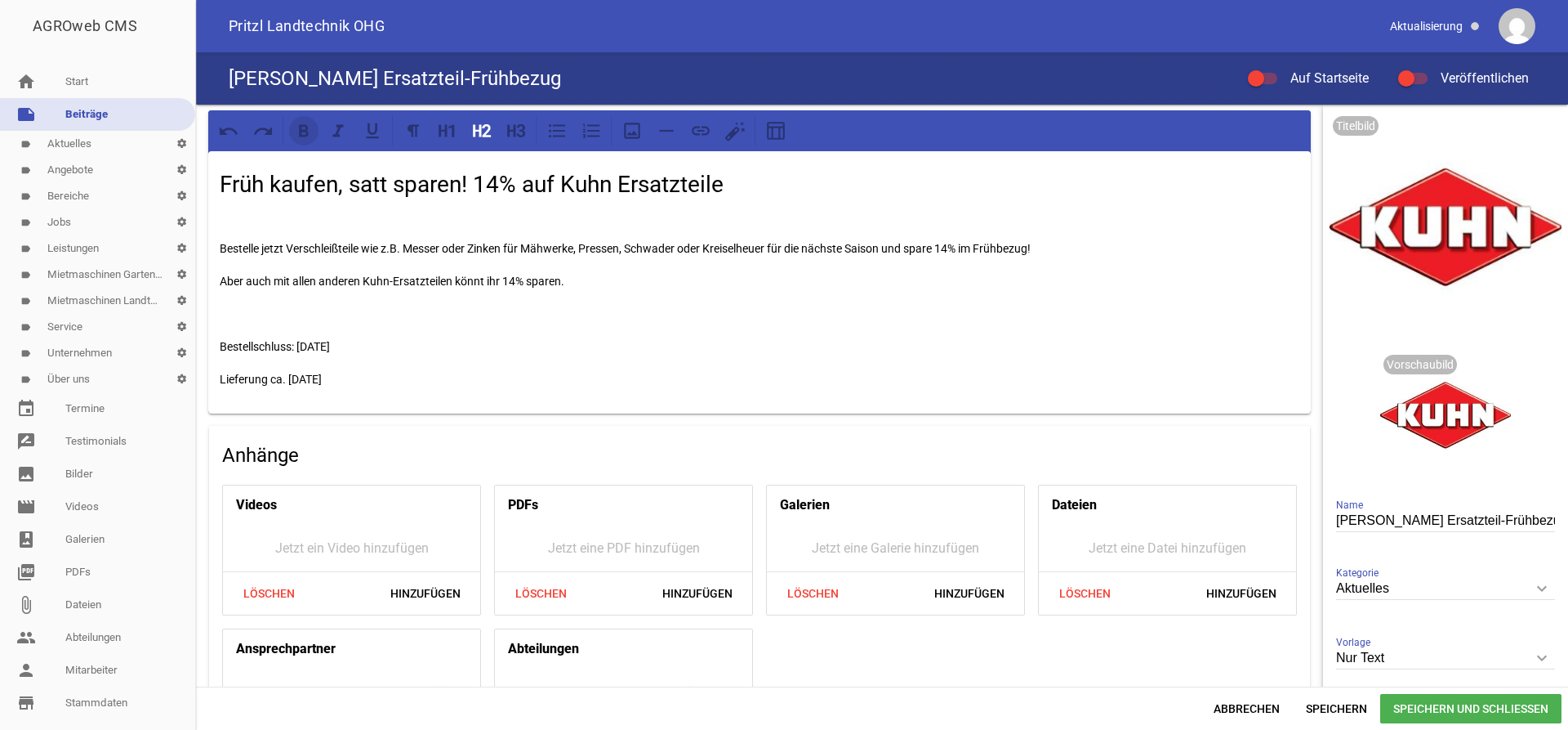
click at [310, 131] on icon at bounding box center [304, 130] width 21 height 21
click at [795, 202] on div "Früh kaufen, satt sparen! 14% auf [PERSON_NAME] Ersatzteile Bestelle jetzt Vers…" at bounding box center [759, 282] width 1103 height 262
click at [664, 317] on p at bounding box center [759, 313] width 1080 height 20
click at [1449, 710] on span "Speichern und Schließen" at bounding box center [1470, 708] width 181 height 30
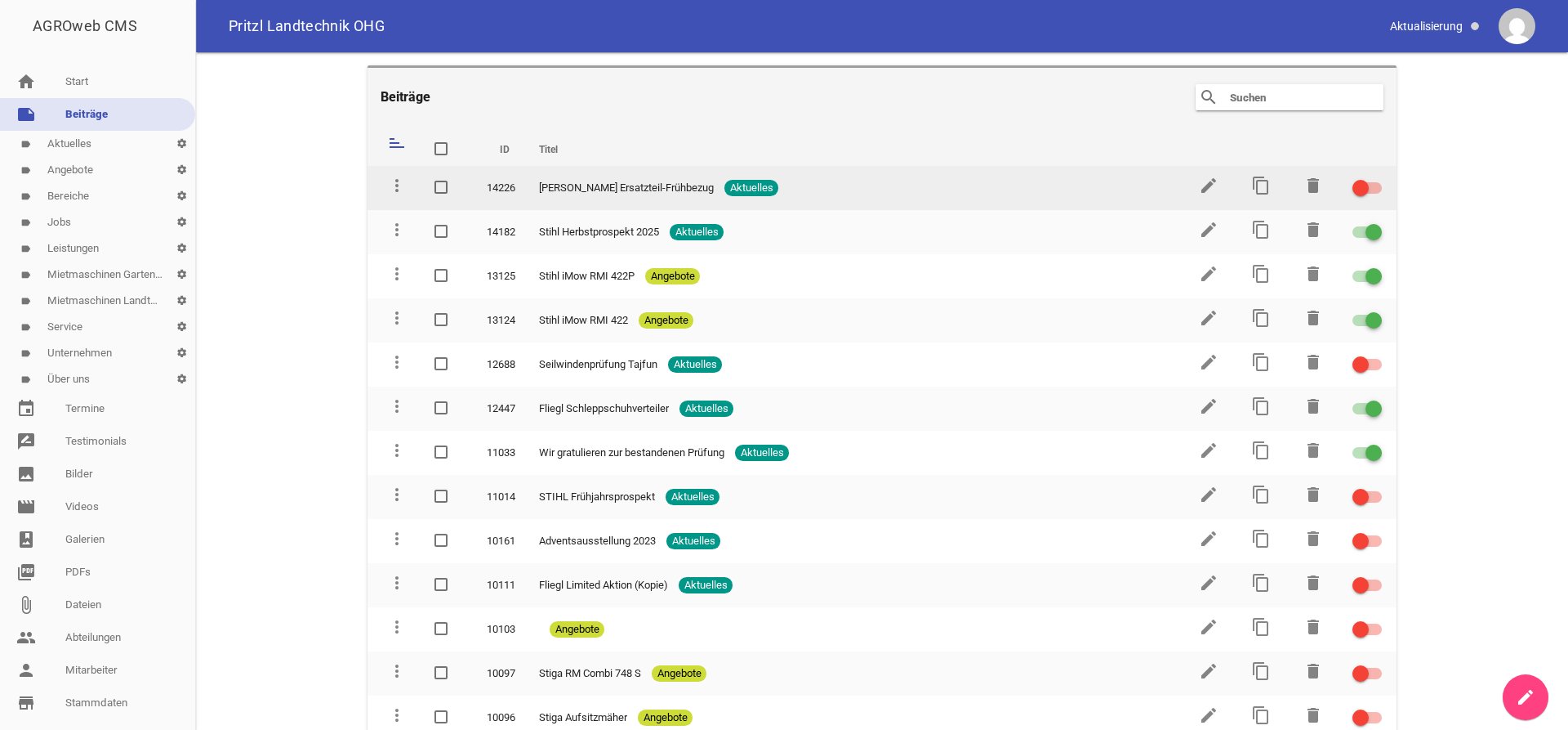
click at [1361, 187] on span at bounding box center [1361, 188] width 7 height 7
click at [1377, 178] on input "checkbox" at bounding box center [1377, 178] width 0 height 0
